Goal: Information Seeking & Learning: Learn about a topic

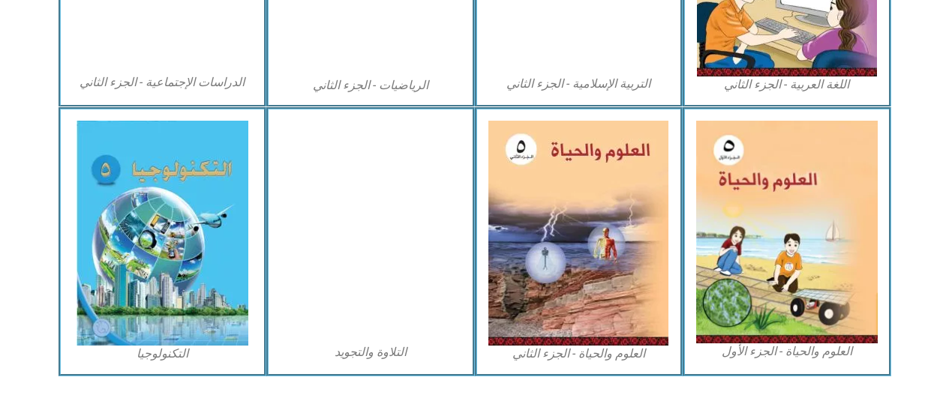
scroll to position [908, 0]
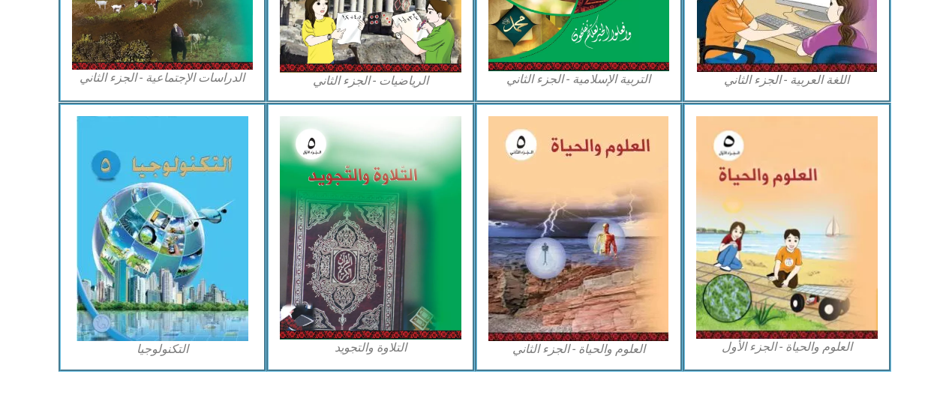
click at [831, 281] on img at bounding box center [787, 227] width 182 height 223
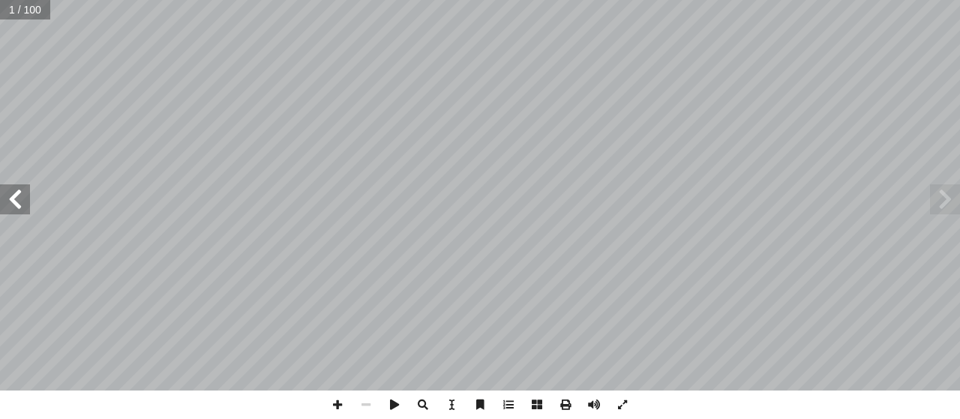
click at [11, 191] on span at bounding box center [15, 200] width 30 height 30
click at [21, 194] on span at bounding box center [15, 200] width 30 height 30
click at [19, 194] on span at bounding box center [15, 200] width 30 height 30
click at [21, 197] on span at bounding box center [15, 200] width 30 height 30
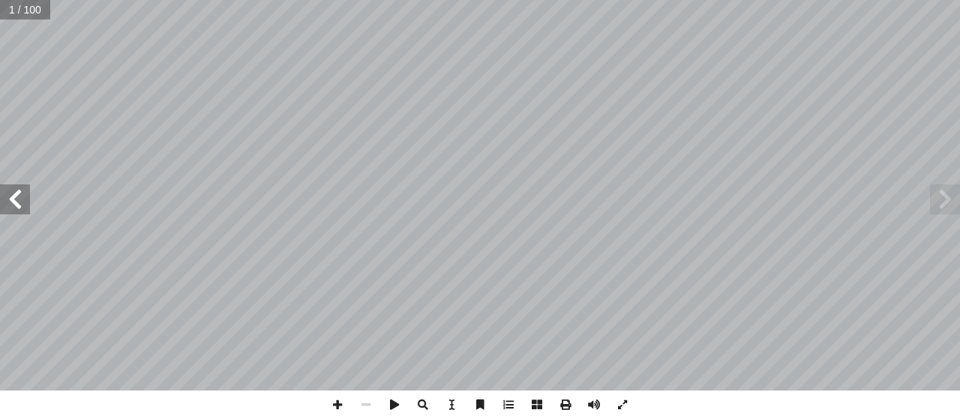
click at [21, 197] on span at bounding box center [15, 200] width 30 height 30
click at [25, 197] on span at bounding box center [15, 200] width 30 height 30
click at [22, 200] on span at bounding box center [15, 200] width 30 height 30
click at [23, 200] on span at bounding box center [15, 200] width 30 height 30
click at [21, 201] on span at bounding box center [15, 200] width 30 height 30
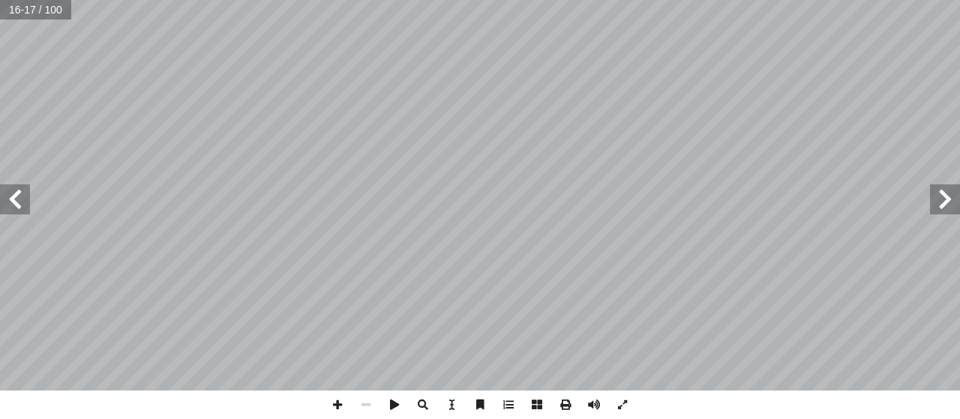
click at [20, 200] on span at bounding box center [15, 200] width 30 height 30
click at [21, 200] on span at bounding box center [15, 200] width 30 height 30
click at [21, 201] on span at bounding box center [15, 200] width 30 height 30
click at [17, 206] on span at bounding box center [15, 200] width 30 height 30
click at [19, 201] on span at bounding box center [15, 200] width 30 height 30
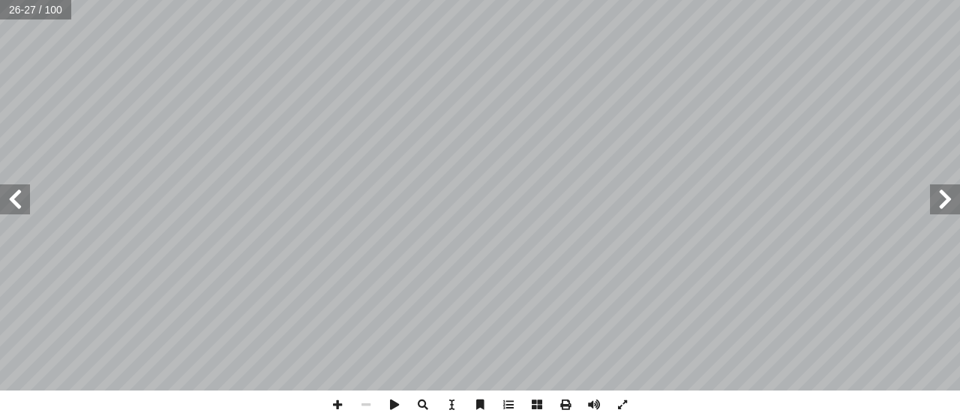
click at [935, 201] on span at bounding box center [945, 200] width 30 height 30
click at [935, 198] on span at bounding box center [945, 200] width 30 height 30
click at [935, 197] on span at bounding box center [945, 200] width 30 height 30
click at [20, 188] on span at bounding box center [15, 200] width 30 height 30
